Goal: Task Accomplishment & Management: Manage account settings

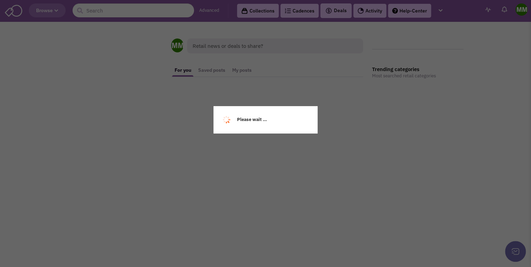
click at [251, 12] on body "Browse Advanced Collections Cadences Deals" at bounding box center [265, 99] width 531 height 198
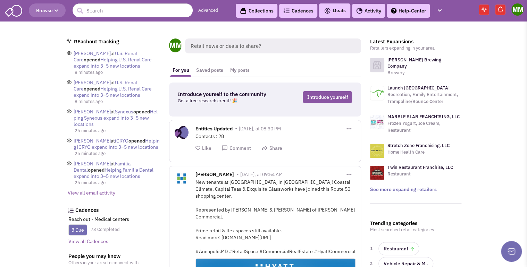
click at [248, 10] on link "Collections" at bounding box center [257, 11] width 42 height 14
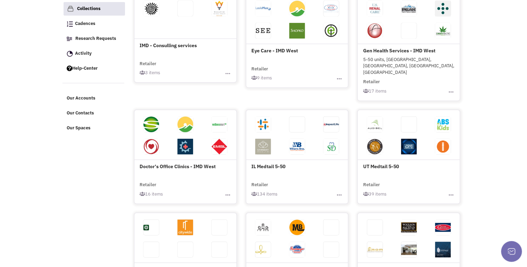
scroll to position [93, 0]
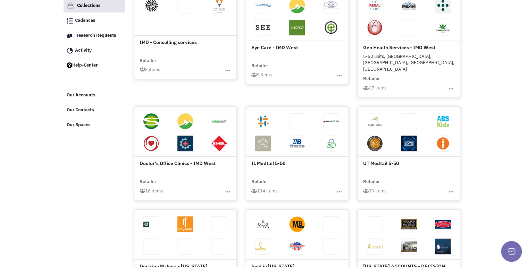
click at [268, 141] on span at bounding box center [263, 145] width 34 height 22
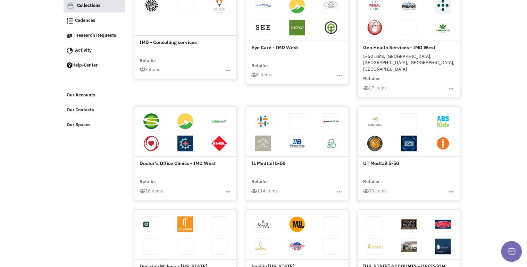
scroll to position [93, 0]
click at [339, 188] on img "button" at bounding box center [338, 191] width 7 height 7
click at [266, 148] on h4 "IL Medtail 5-50" at bounding box center [297, 138] width 92 height 57
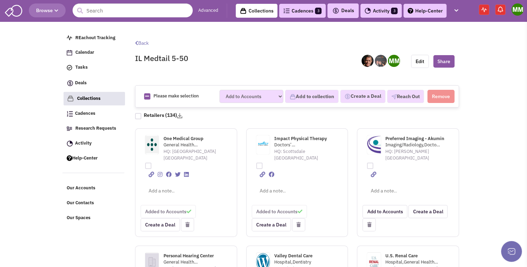
click at [204, 9] on link "Advanced" at bounding box center [208, 10] width 20 height 7
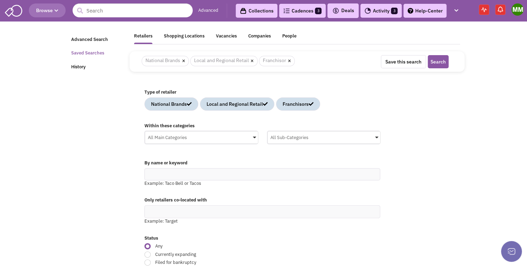
click at [92, 53] on link "Saved Searches" at bounding box center [96, 53] width 58 height 14
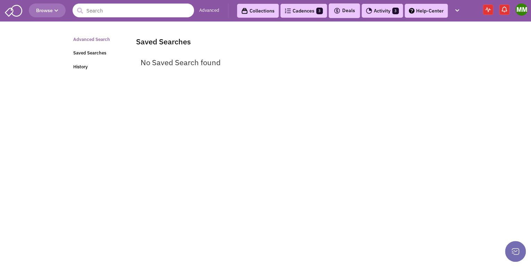
click at [100, 41] on link "Advanced Search" at bounding box center [98, 40] width 58 height 14
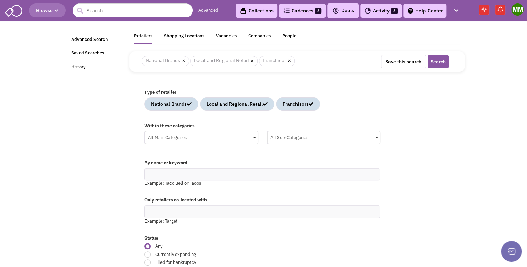
click at [251, 136] on div "All Main Categories" at bounding box center [201, 136] width 113 height 10
click at [0, 0] on input "All Main Categories No results found Main Category Select All Auto Beauty Healt…" at bounding box center [0, 0] width 0 height 0
click at [224, 179] on div "Health Care" at bounding box center [214, 182] width 111 height 9
click at [224, 156] on input "All Main Categories No results found Main Category Select All Auto Beauty Healt…" at bounding box center [201, 151] width 107 height 10
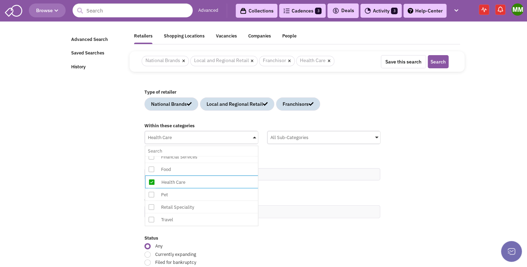
click at [328, 160] on label "By name or keyword" at bounding box center [262, 163] width 236 height 7
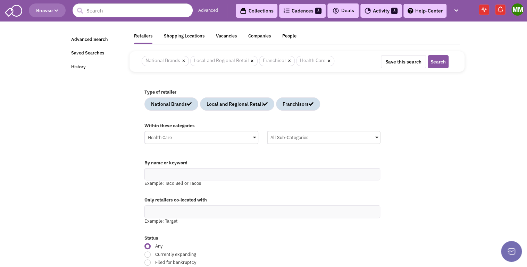
click at [375, 137] on span at bounding box center [376, 138] width 3 height 2
click at [0, 0] on input "All Sub-Categories No results found Sub Category Select All Blood Bank Chiropra…" at bounding box center [0, 0] width 0 height 0
click at [343, 164] on div "Consulting & Psychiatry" at bounding box center [336, 168] width 111 height 9
click at [343, 156] on input "All Sub-Categories No results found Sub Category Select All Blood Bank Chiropra…" at bounding box center [323, 151] width 107 height 10
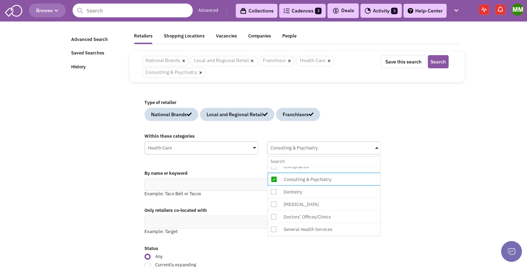
click at [394, 153] on div "Within these categories Health Care No results found Main Category Select All A…" at bounding box center [297, 148] width 314 height 36
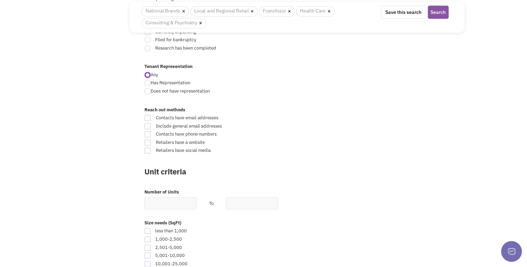
click at [113, 226] on div "Retailsphere Support Message Send Advanced Search Saved Searches History Retail…" at bounding box center [263, 224] width 404 height 867
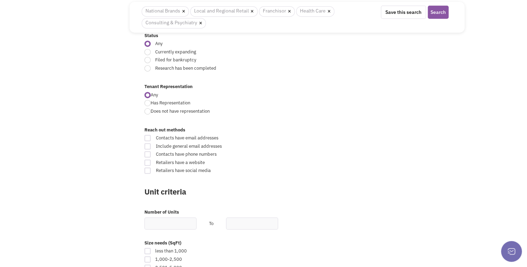
scroll to position [216, 0]
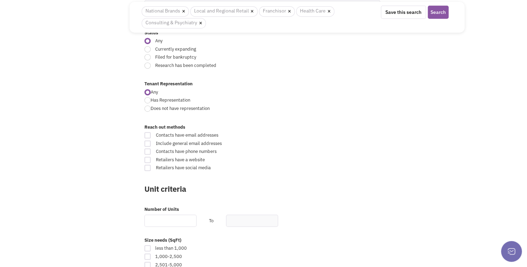
click at [166, 217] on input "text" at bounding box center [170, 221] width 52 height 12
type input "3"
click at [248, 221] on input "text" at bounding box center [252, 221] width 52 height 12
type input "10"
click at [319, 176] on div "Reach out methods Contacts have email addresses Include general email addresses…" at bounding box center [297, 150] width 314 height 59
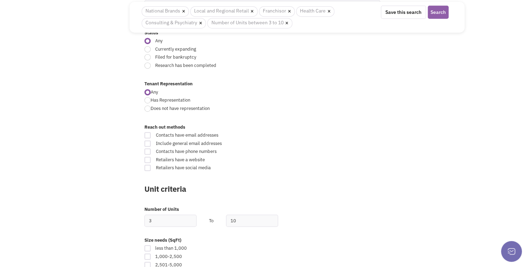
click at [440, 11] on button "Search" at bounding box center [437, 12] width 21 height 13
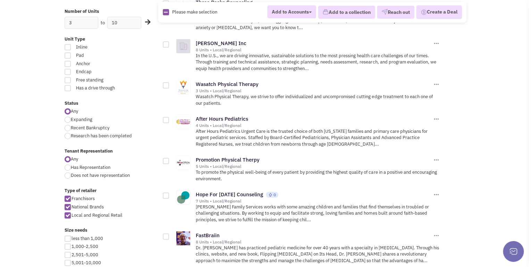
scroll to position [14, 0]
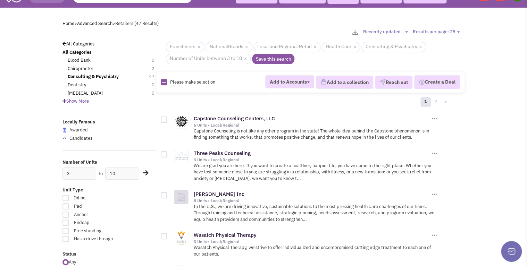
click at [163, 83] on icon at bounding box center [164, 82] width 4 height 5
checkbox input "true"
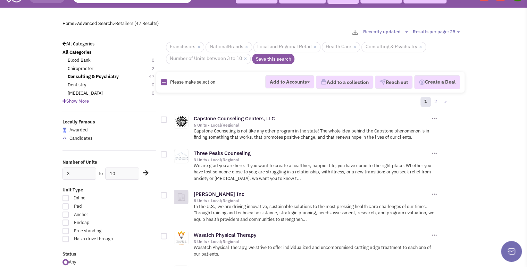
checkbox input "true"
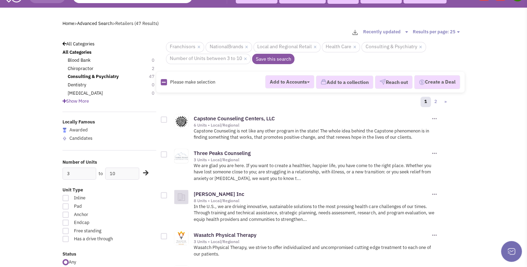
checkbox input "true"
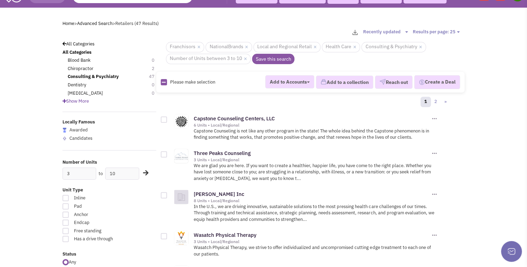
checkbox input "true"
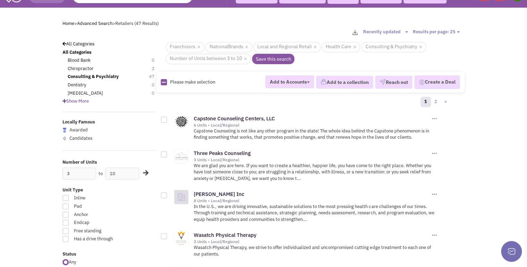
checkbox input "true"
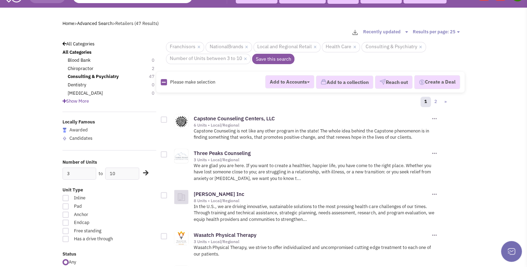
checkbox input "true"
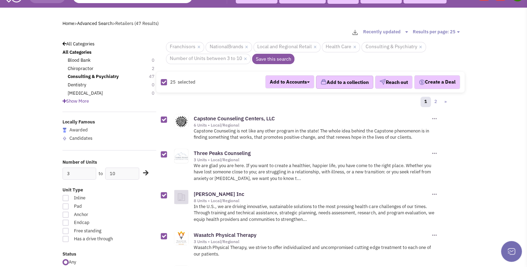
click at [345, 79] on button "Add to a collection" at bounding box center [344, 82] width 57 height 13
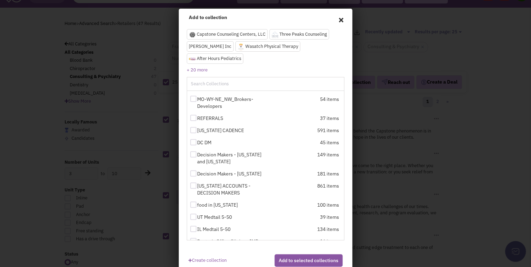
scroll to position [59, 0]
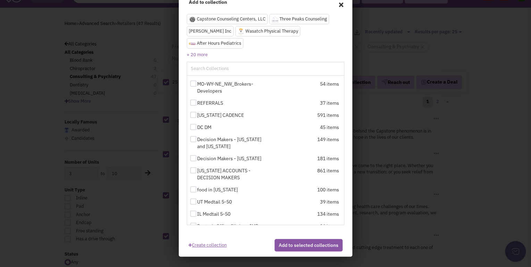
click at [211, 244] on link "Create collection" at bounding box center [207, 243] width 38 height 9
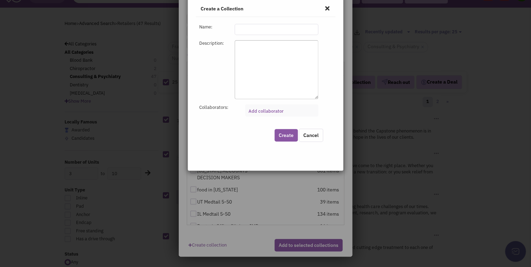
click at [267, 28] on input "text" at bounding box center [276, 29] width 84 height 11
drag, startPoint x: 268, startPoint y: 28, endPoint x: 276, endPoint y: 31, distance: 8.8
click at [268, 28] on input "3-15 Unit Consulting Health Care Collection" at bounding box center [276, 29] width 84 height 11
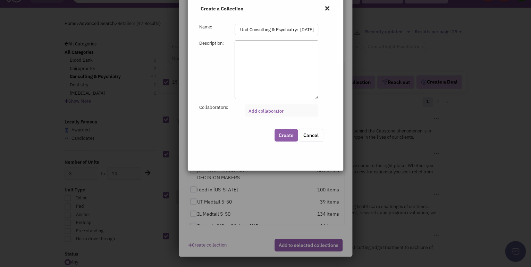
type input "3-10 Unit Consulting & Psychiatry: [DATE]"
click at [286, 136] on button "Create" at bounding box center [285, 135] width 23 height 12
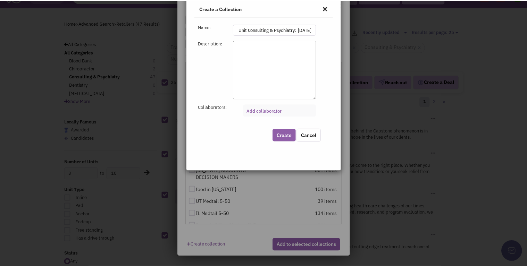
scroll to position [0, 0]
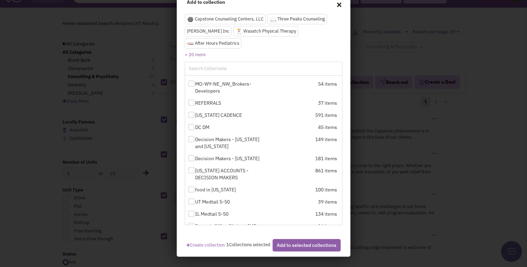
click at [301, 247] on button "Add to selected collections" at bounding box center [306, 245] width 68 height 12
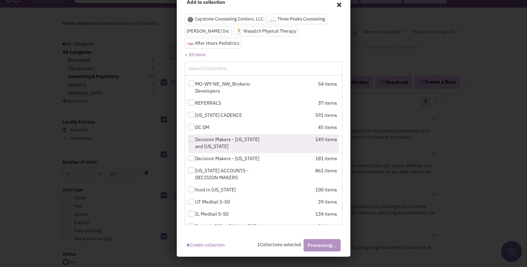
checkbox input "false"
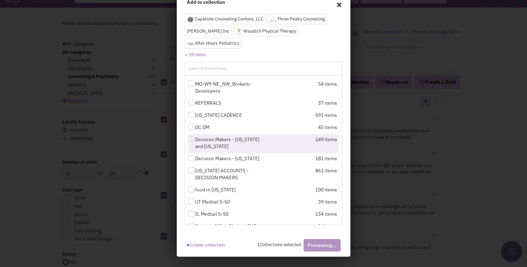
checkbox input "false"
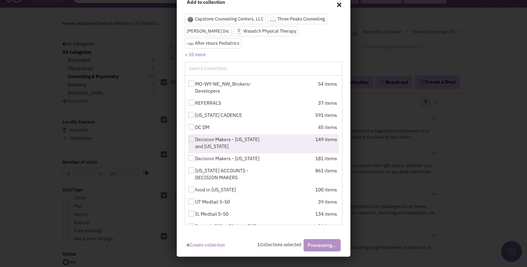
checkbox input "false"
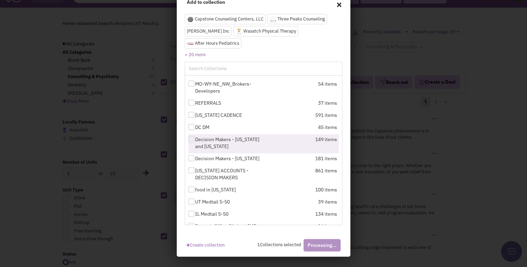
checkbox input "false"
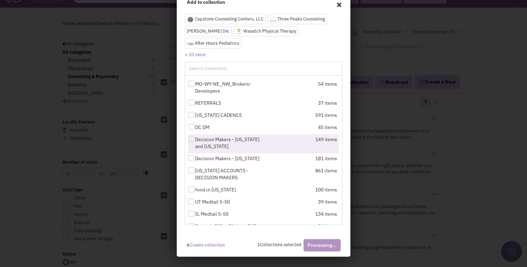
checkbox input "false"
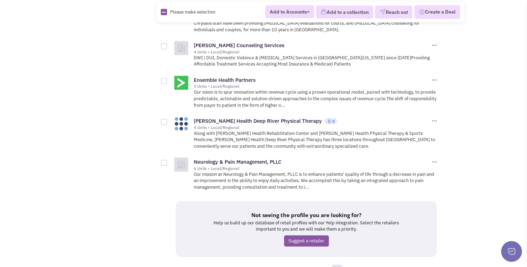
scroll to position [936, 0]
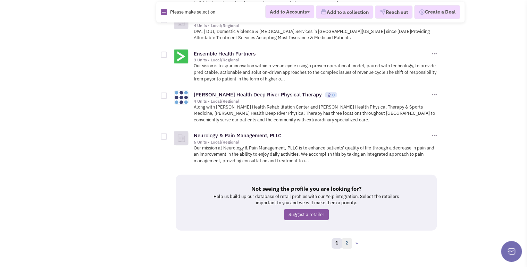
click at [349, 238] on link "2" at bounding box center [346, 243] width 10 height 10
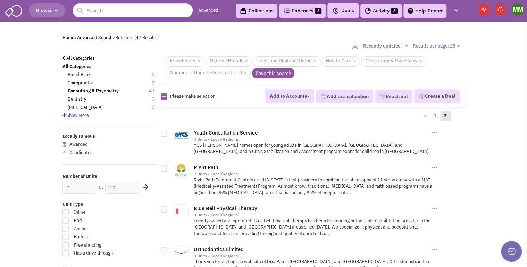
click at [164, 96] on icon at bounding box center [164, 96] width 4 height 5
checkbox input "true"
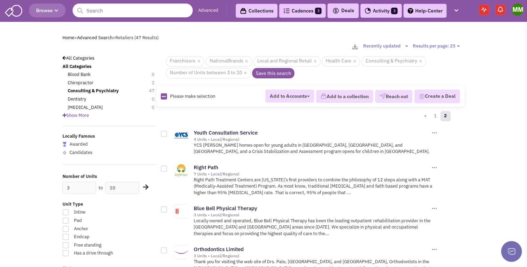
checkbox input "true"
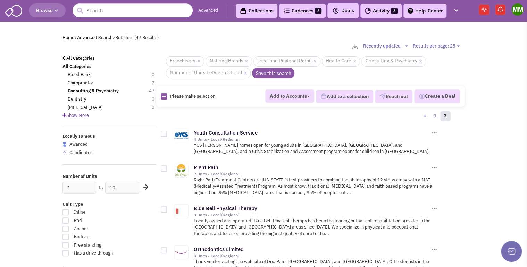
checkbox input "true"
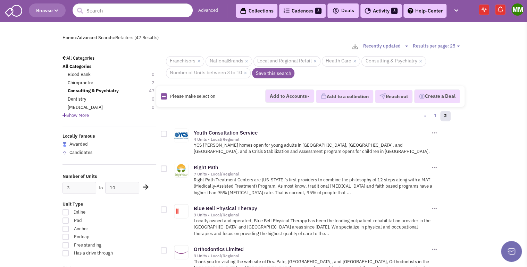
checkbox input "true"
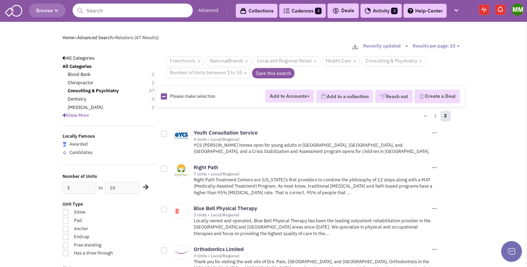
checkbox input "true"
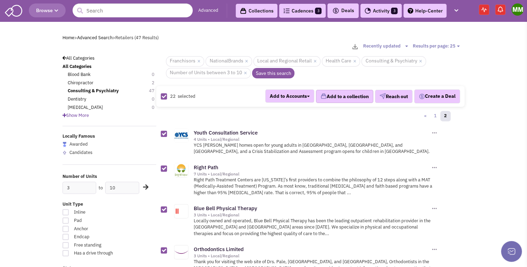
click at [341, 92] on button "Add to a collection" at bounding box center [344, 96] width 57 height 13
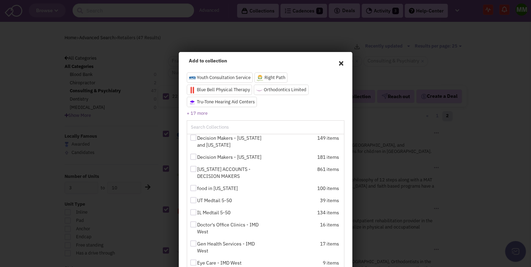
scroll to position [84, 0]
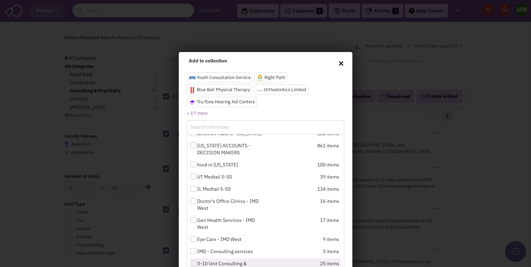
click at [298, 261] on div "25 items" at bounding box center [302, 268] width 72 height 16
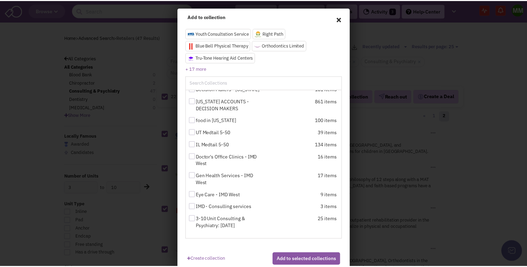
scroll to position [59, 0]
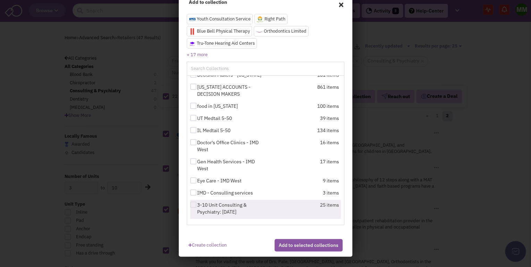
click at [232, 205] on label "3-10 Unit Consulting & Psychiatry: [DATE]" at bounding box center [228, 209] width 76 height 14
click at [202, 205] on input "3-10 Unit Consulting & Psychiatry: [DATE]" at bounding box center [199, 205] width 5 height 5
checkbox input "true"
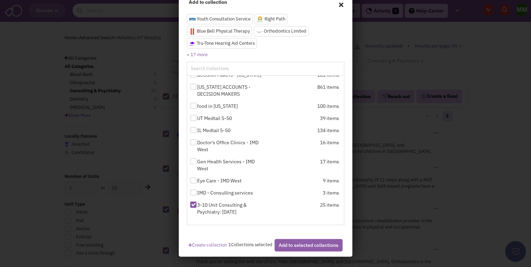
click at [292, 248] on button "Add to selected collections" at bounding box center [308, 245] width 68 height 12
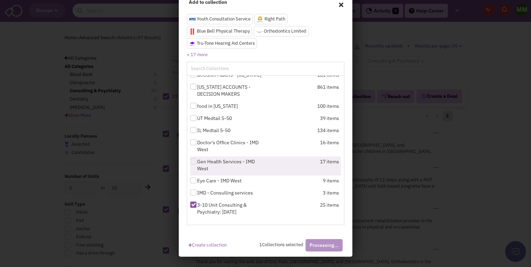
checkbox input "false"
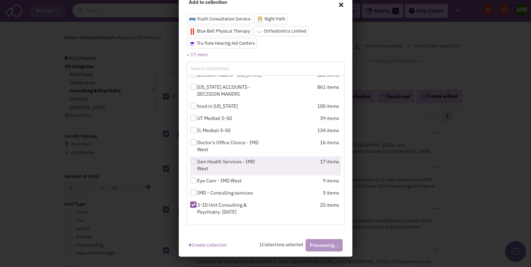
checkbox input "false"
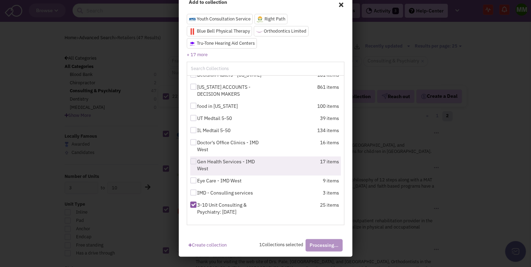
checkbox input "false"
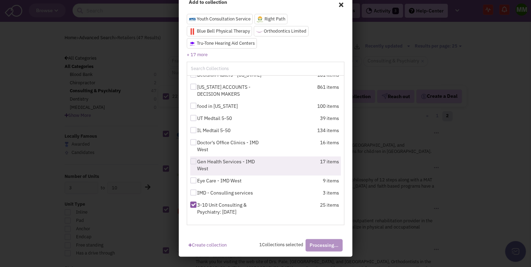
checkbox input "false"
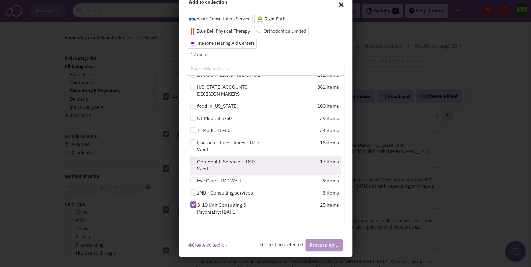
checkbox input "false"
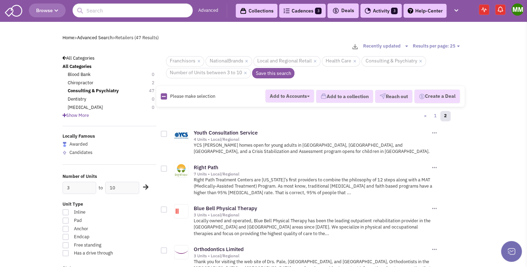
click at [434, 130] on img at bounding box center [433, 132] width 7 height 7
click at [384, 147] on p "YCS [PERSON_NAME] homes open for young adults in [GEOGRAPHIC_DATA], [GEOGRAPHIC…" at bounding box center [316, 148] width 244 height 13
click at [219, 133] on link "Youth Consultation Service" at bounding box center [226, 132] width 64 height 7
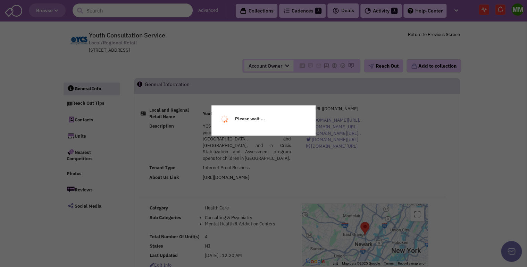
select select
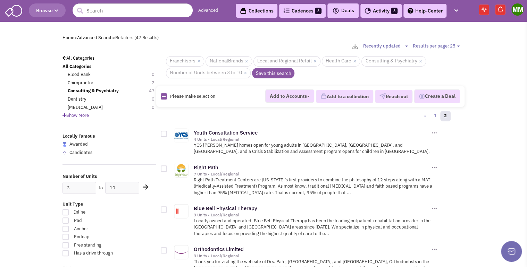
click at [262, 10] on link "Collections" at bounding box center [257, 11] width 42 height 14
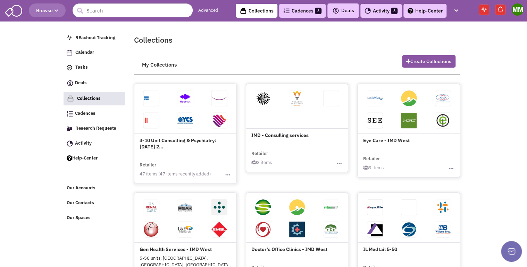
click at [189, 136] on h4 "3-10 Unit Consulting & Psychiatry: [DATE] 2..." at bounding box center [185, 118] width 92 height 63
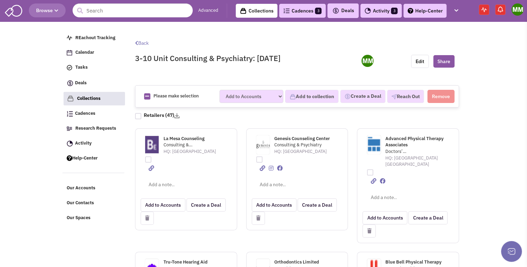
drag, startPoint x: 295, startPoint y: 59, endPoint x: 136, endPoint y: 61, distance: 159.2
click at [136, 61] on h2 "3-10 Unit Consulting & Psychiatry: Sept 25 25" at bounding box center [241, 58] width 213 height 10
drag, startPoint x: 136, startPoint y: 61, endPoint x: 181, endPoint y: 58, distance: 45.6
copy h2 "3-10 Unit Consulting & Psychiatry: Sept 25 25"
click at [329, 61] on h2 "3-10 Unit Consulting & Psychiatry: Sept 25 25" at bounding box center [241, 58] width 213 height 10
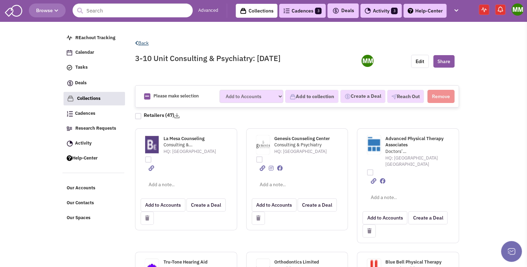
click at [142, 41] on link "Back" at bounding box center [142, 43] width 14 height 6
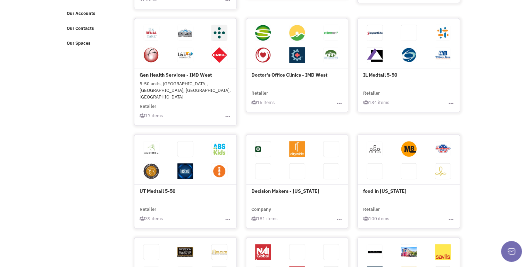
scroll to position [174, 0]
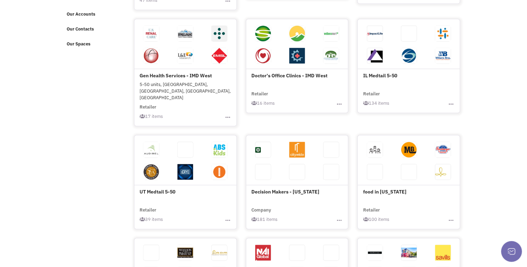
click at [162, 176] on h4 "UT Medtail 5-50" at bounding box center [185, 166] width 92 height 57
